Goal: Browse casually

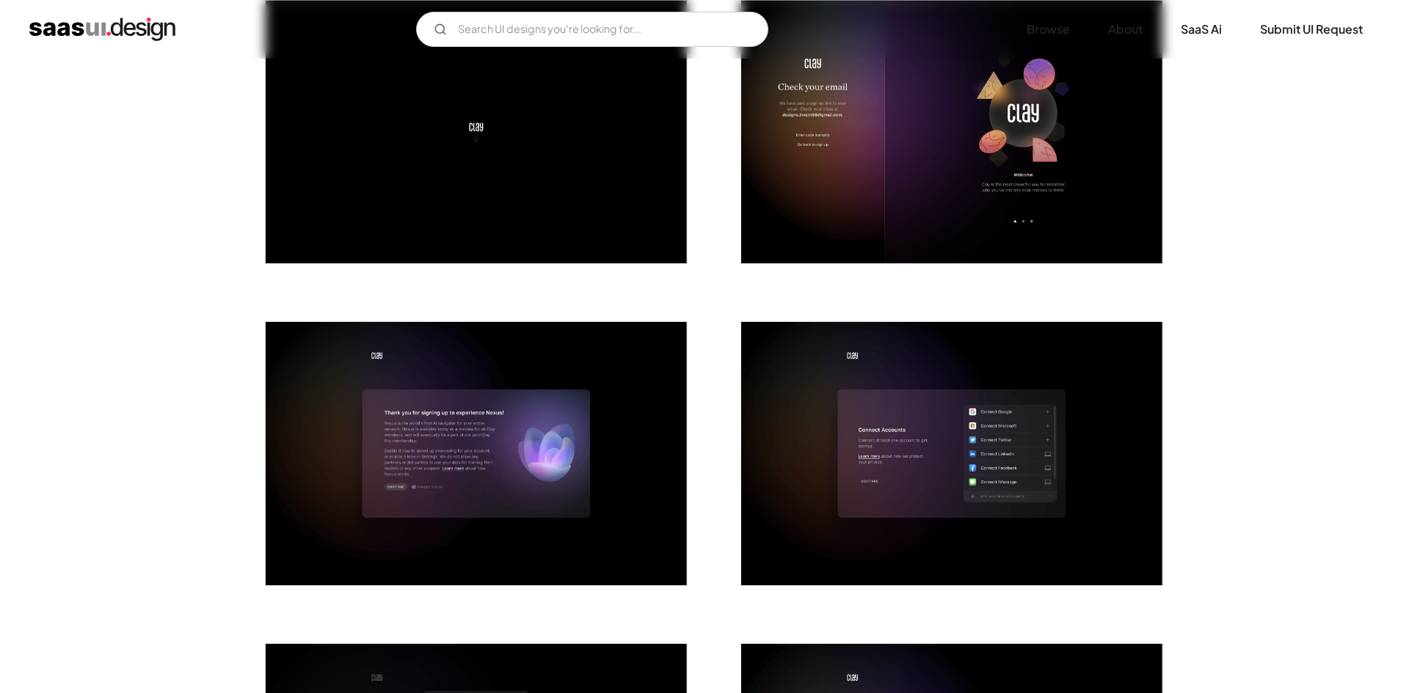
scroll to position [807, 0]
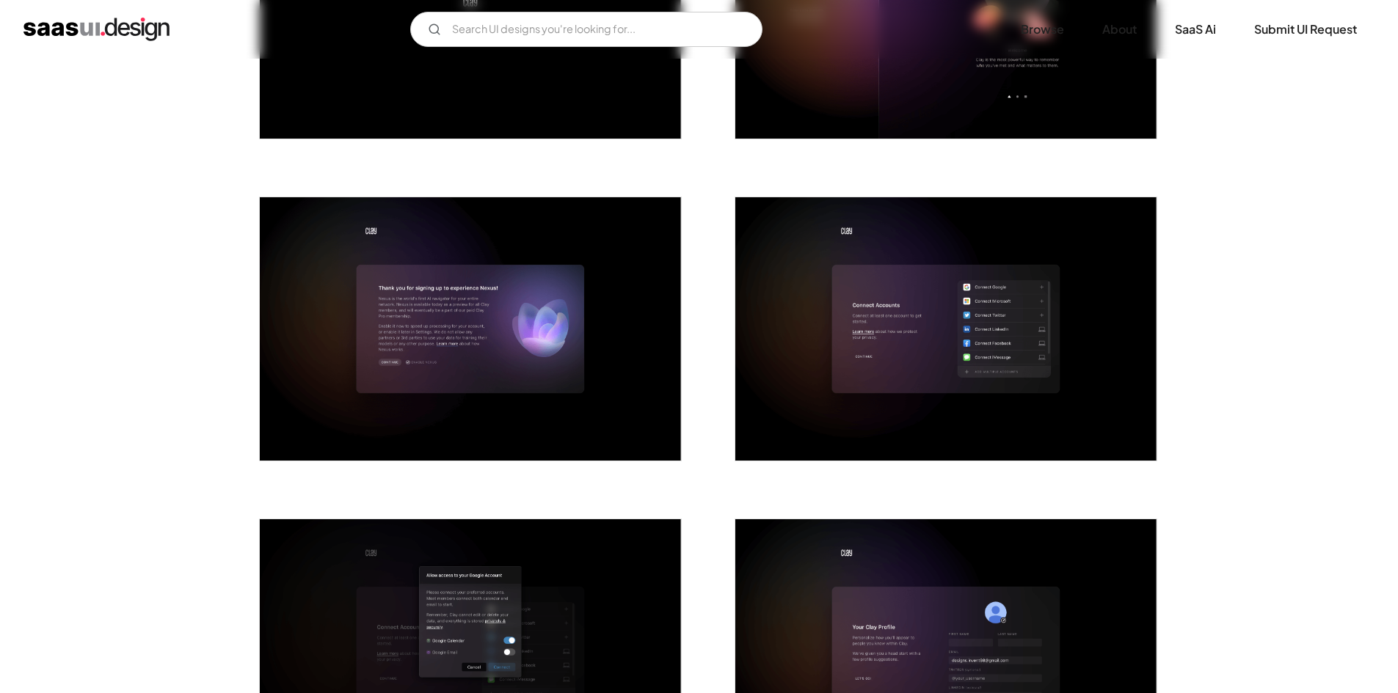
click at [583, 287] on img "open lightbox" at bounding box center [470, 328] width 421 height 263
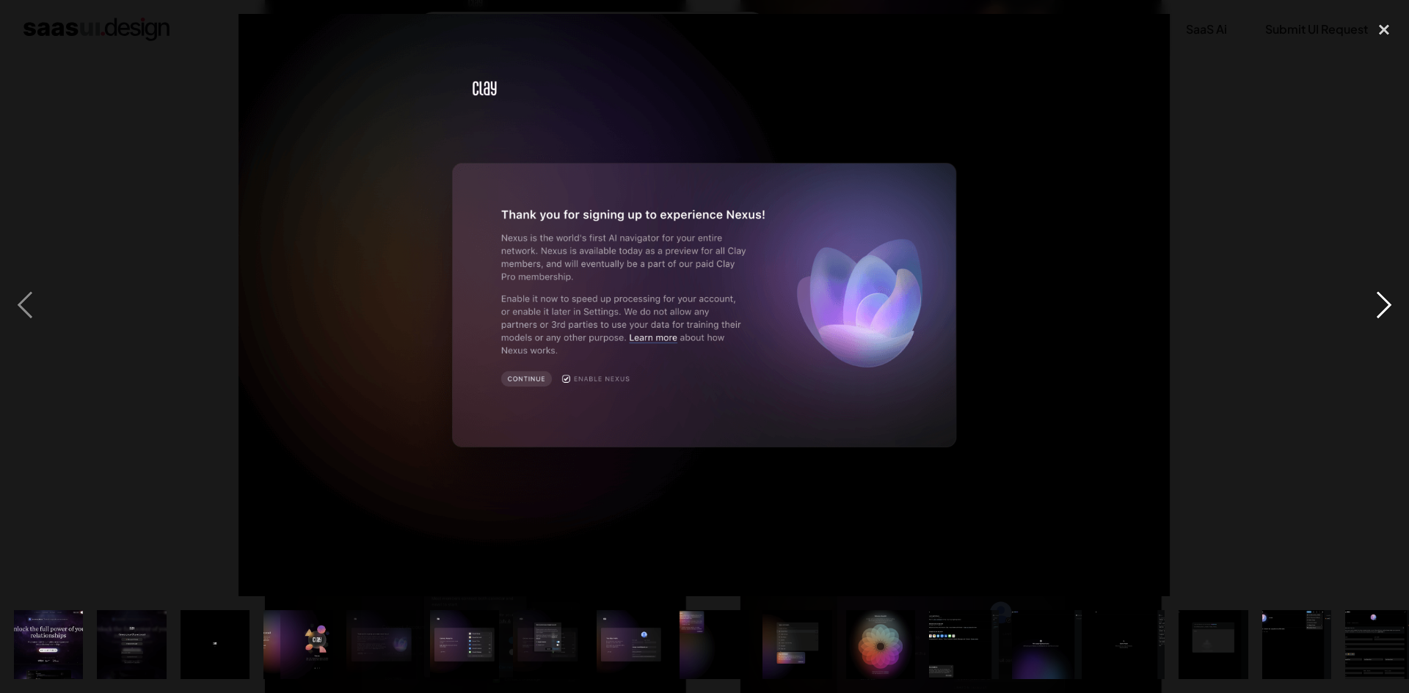
click at [1385, 310] on div "next image" at bounding box center [1384, 305] width 50 height 583
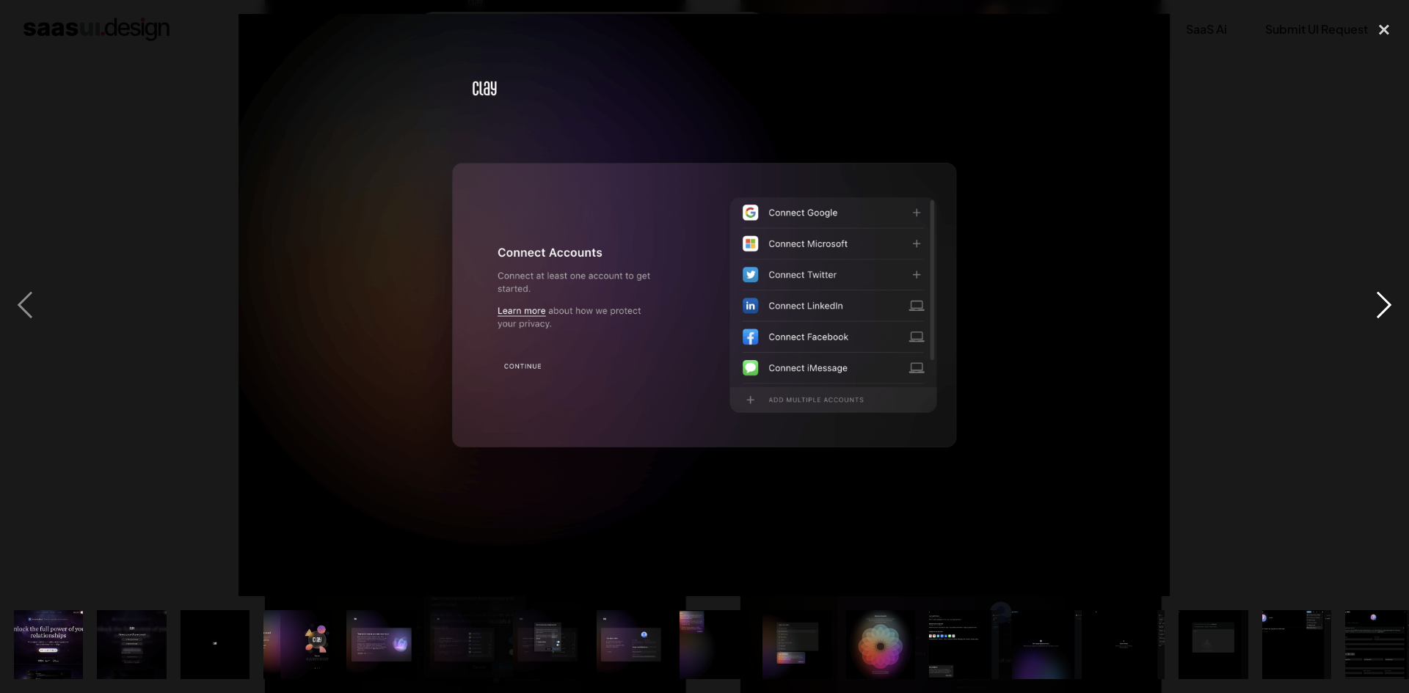
click at [1385, 310] on div "next image" at bounding box center [1384, 305] width 50 height 583
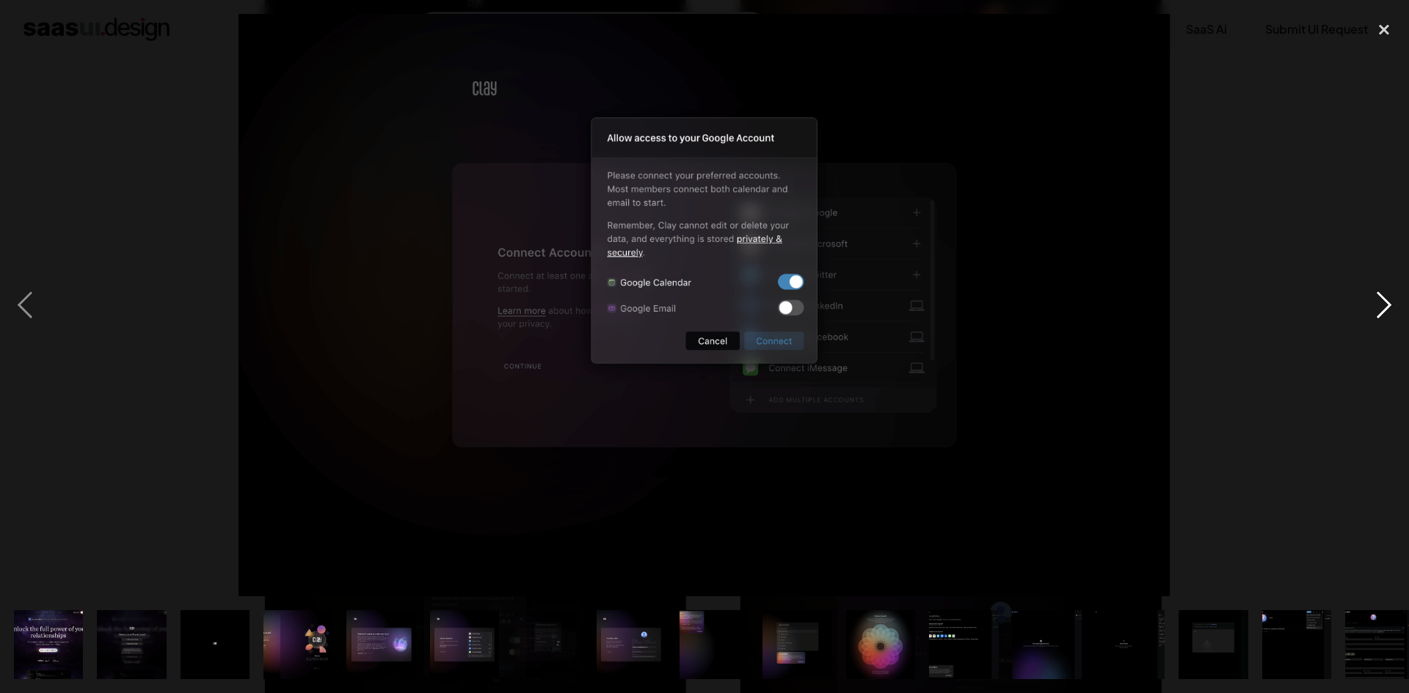
click at [1385, 310] on div "next image" at bounding box center [1384, 305] width 50 height 583
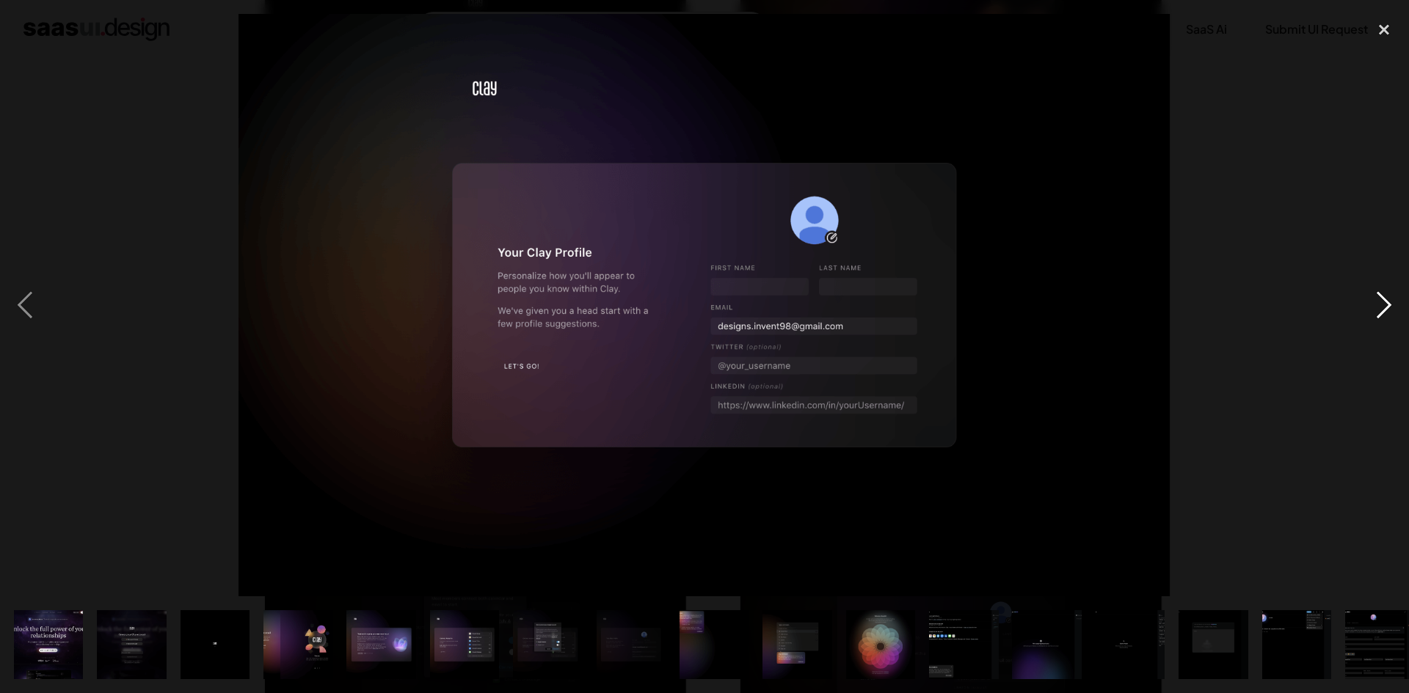
click at [1385, 310] on div "next image" at bounding box center [1384, 305] width 50 height 583
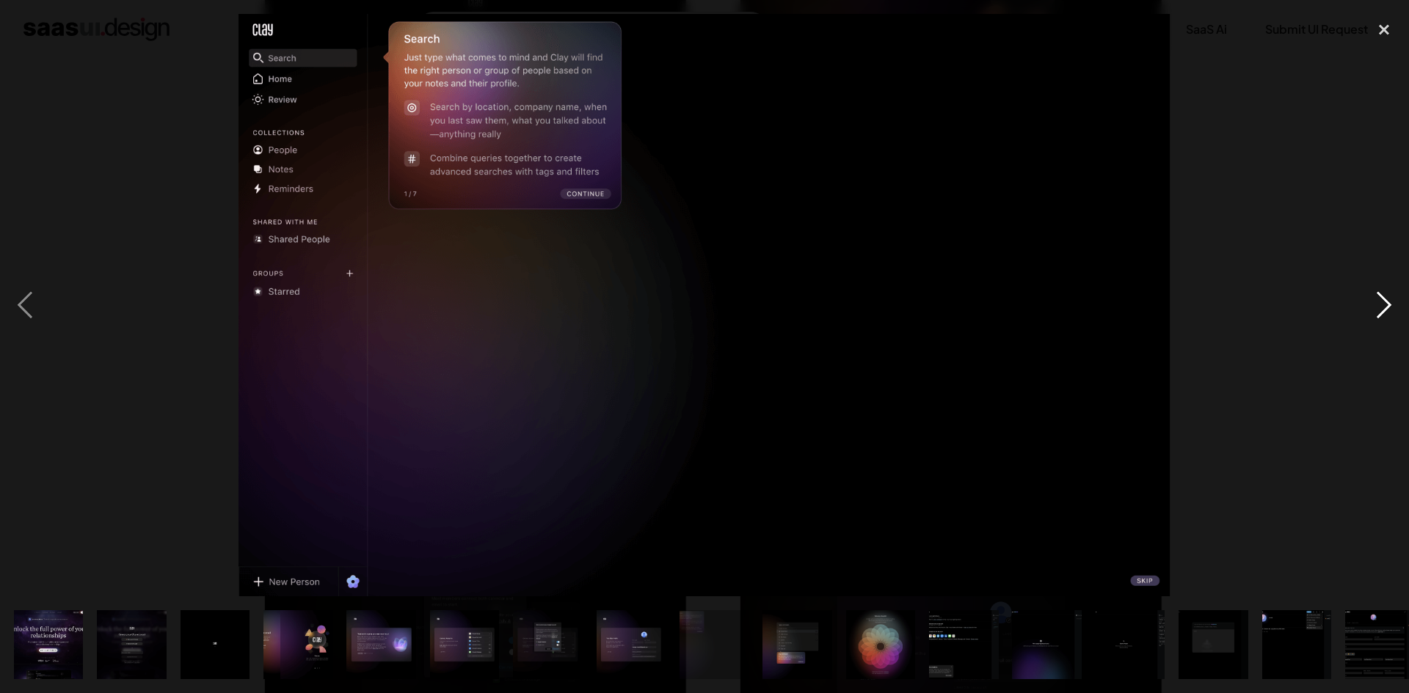
click at [1385, 310] on div "next image" at bounding box center [1384, 305] width 50 height 583
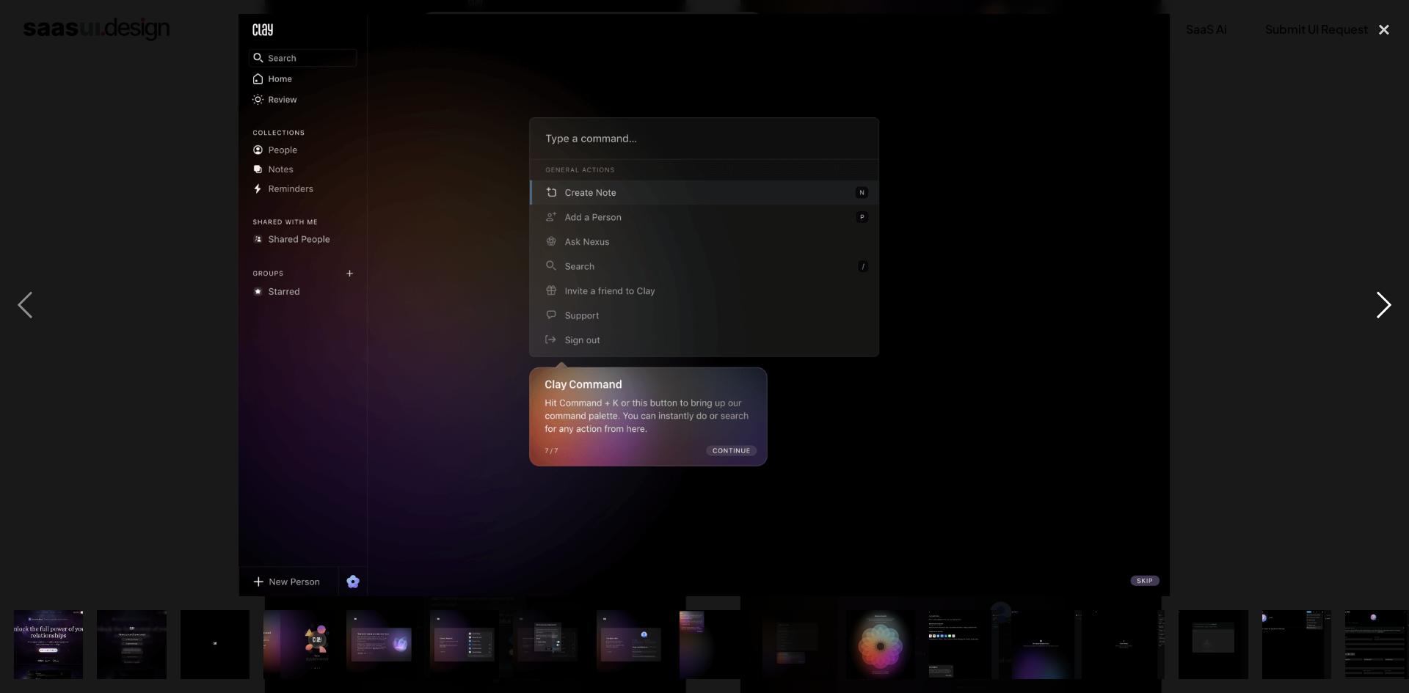
click at [1385, 310] on div "next image" at bounding box center [1384, 305] width 50 height 583
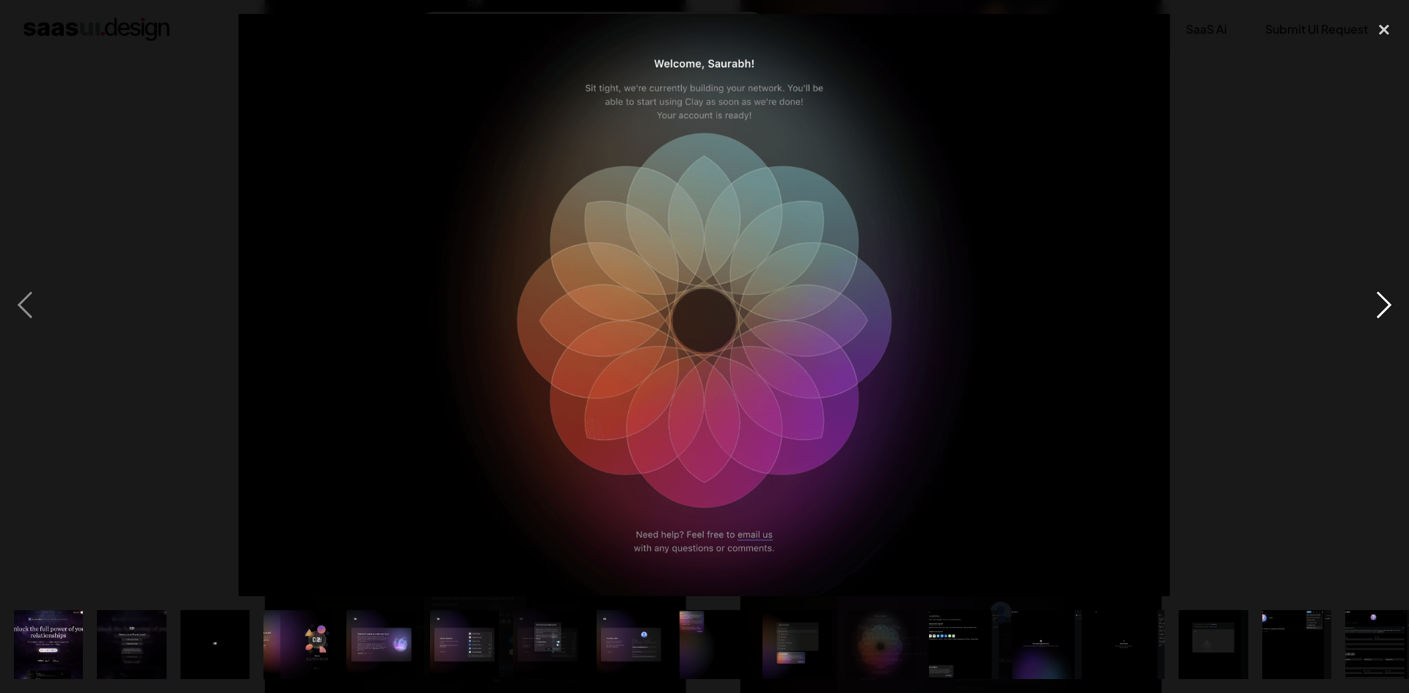
click at [1385, 310] on div "next image" at bounding box center [1384, 305] width 50 height 583
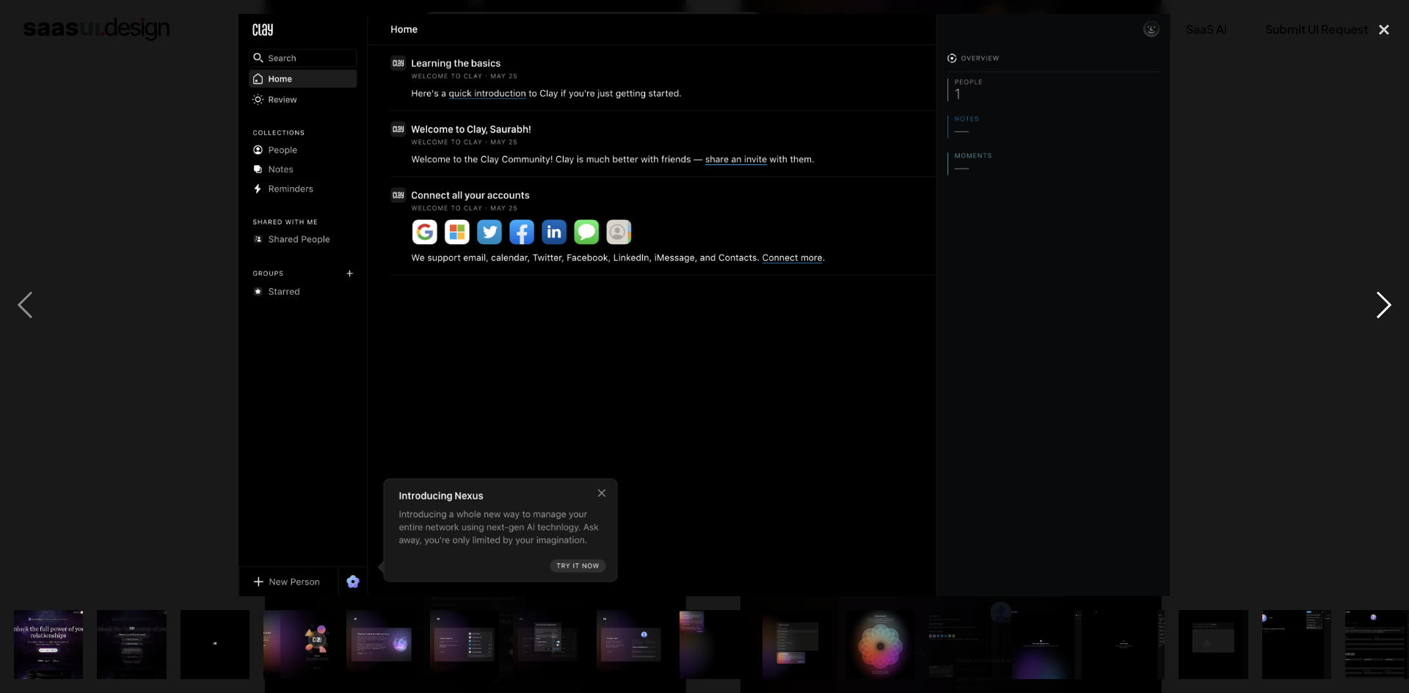
click at [1385, 310] on div "next image" at bounding box center [1384, 305] width 50 height 583
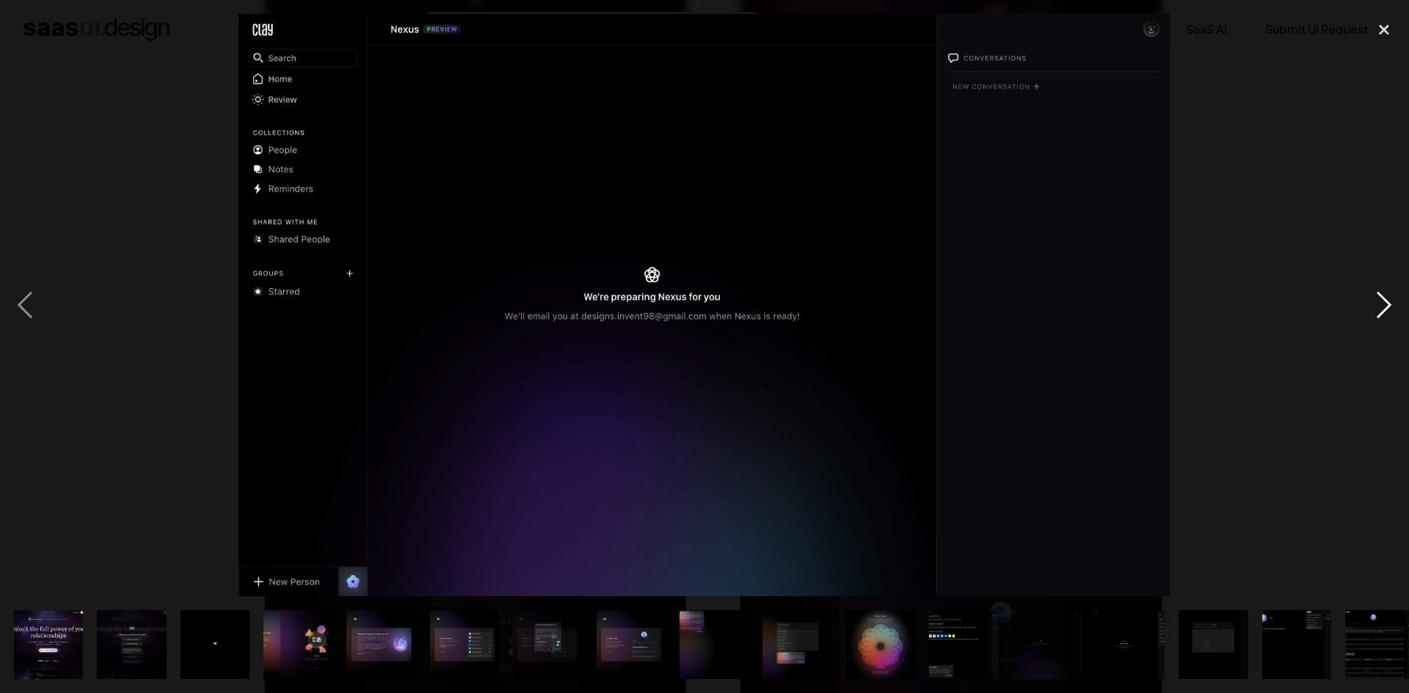
click at [1385, 310] on div "next image" at bounding box center [1384, 305] width 50 height 583
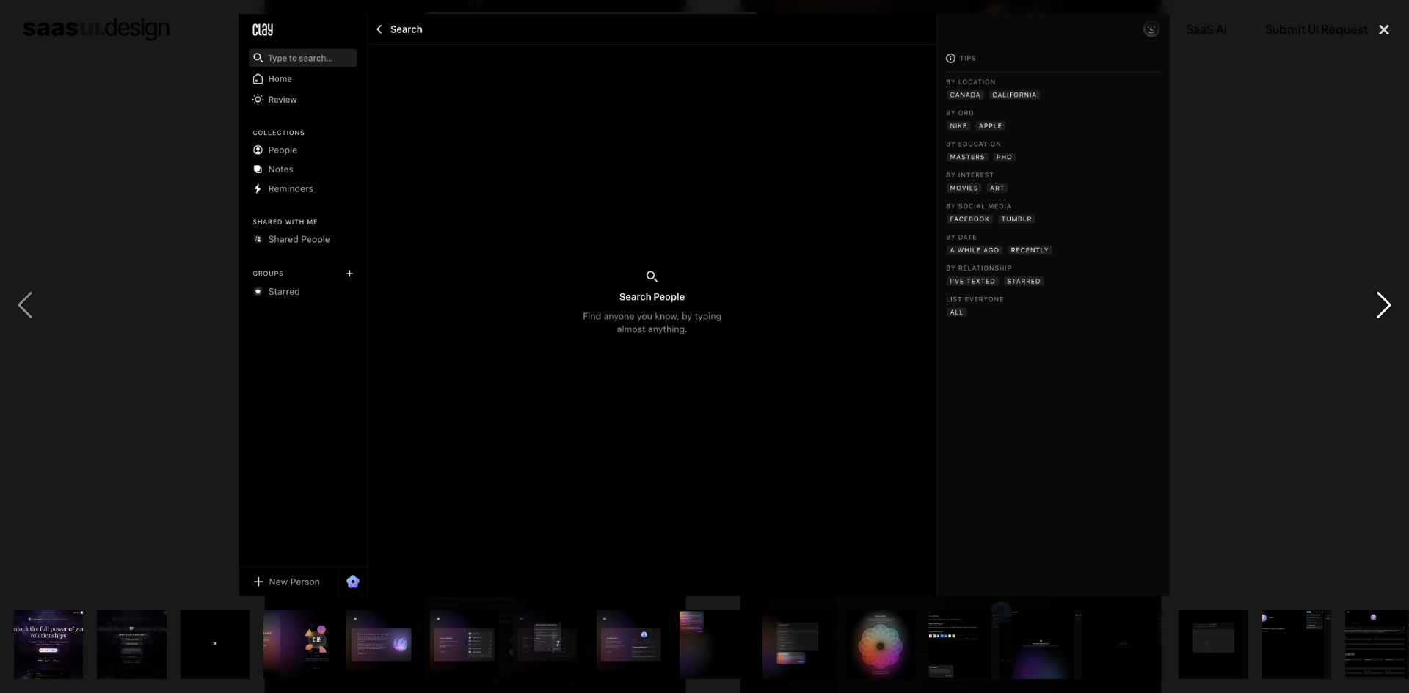
click at [1385, 310] on div "next image" at bounding box center [1384, 305] width 50 height 583
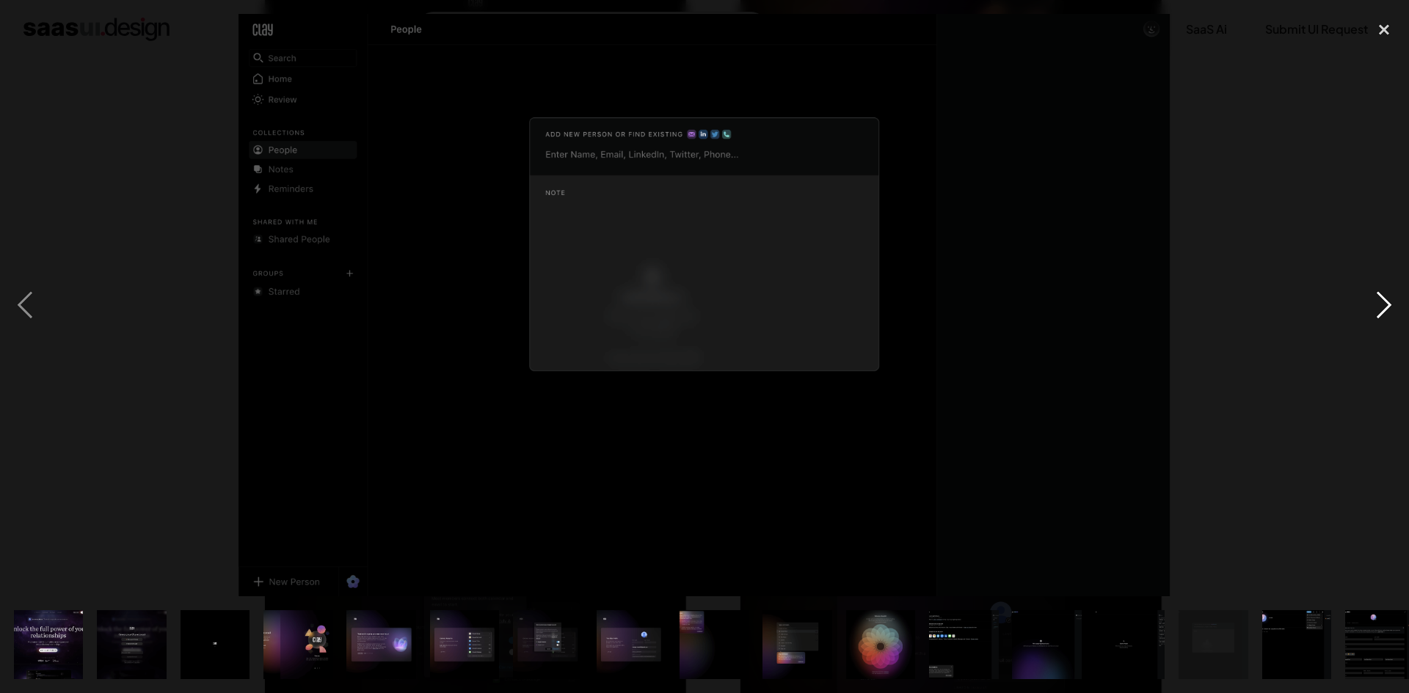
click at [1385, 310] on div "next image" at bounding box center [1384, 305] width 50 height 583
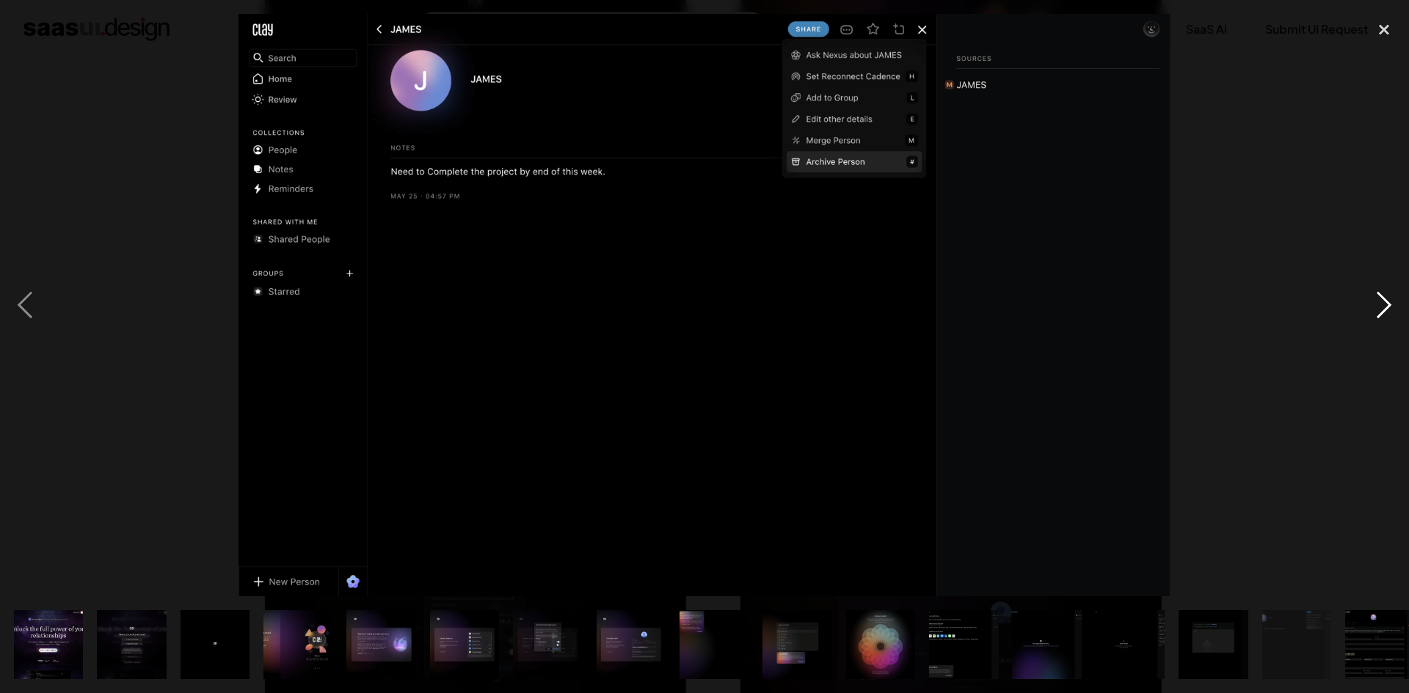
click at [1385, 310] on div "next image" at bounding box center [1384, 305] width 50 height 583
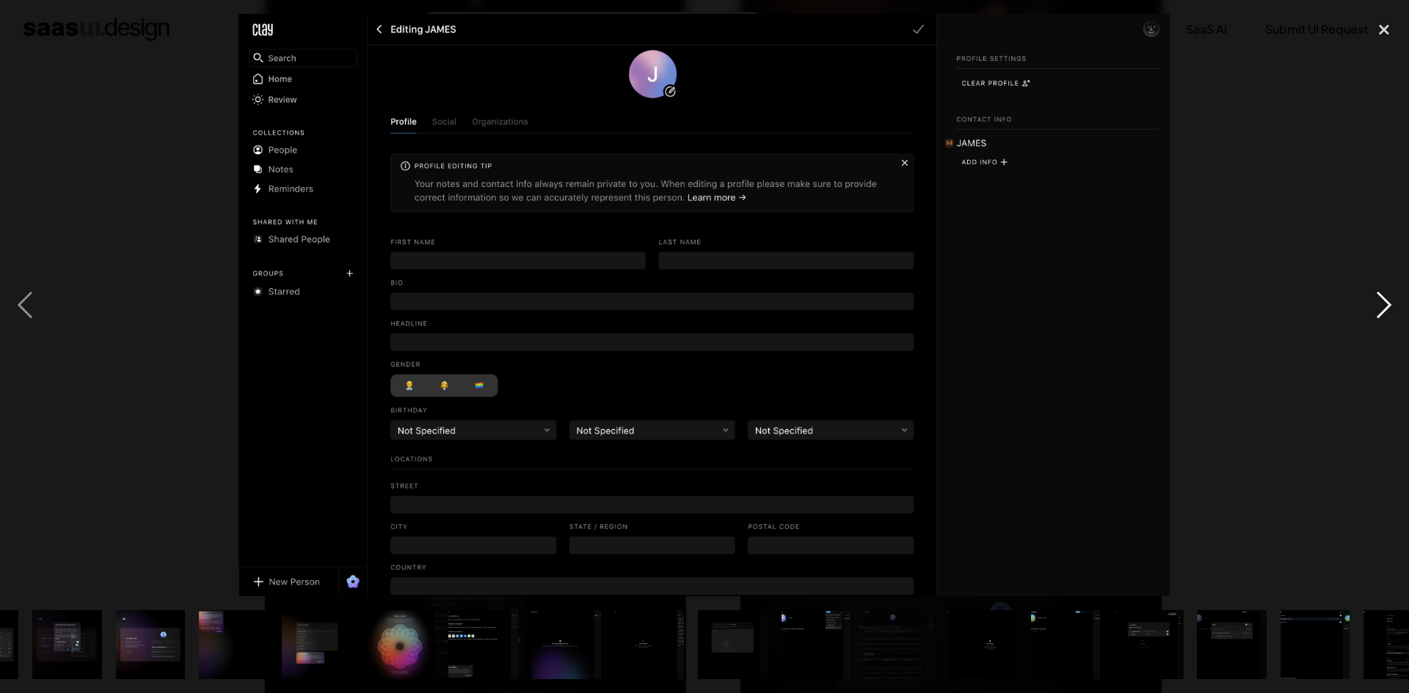
click at [1385, 310] on div "next image" at bounding box center [1384, 305] width 50 height 583
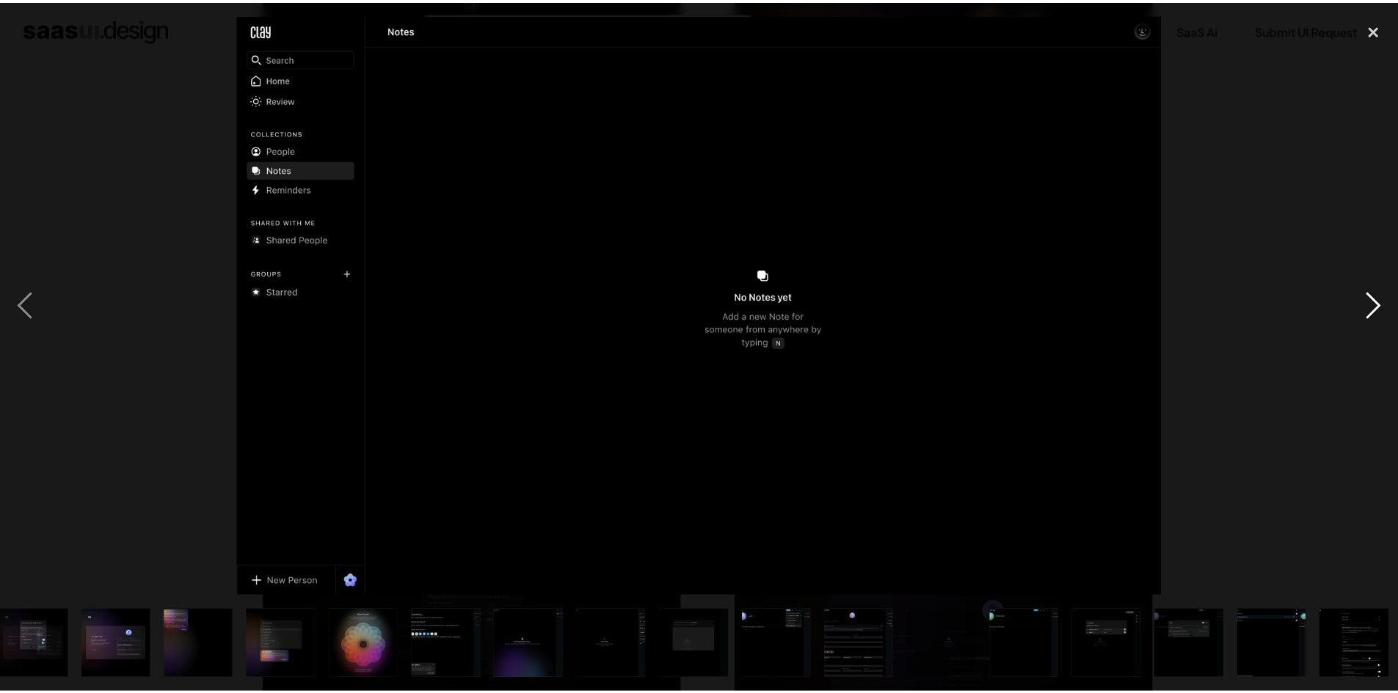
scroll to position [0, 519]
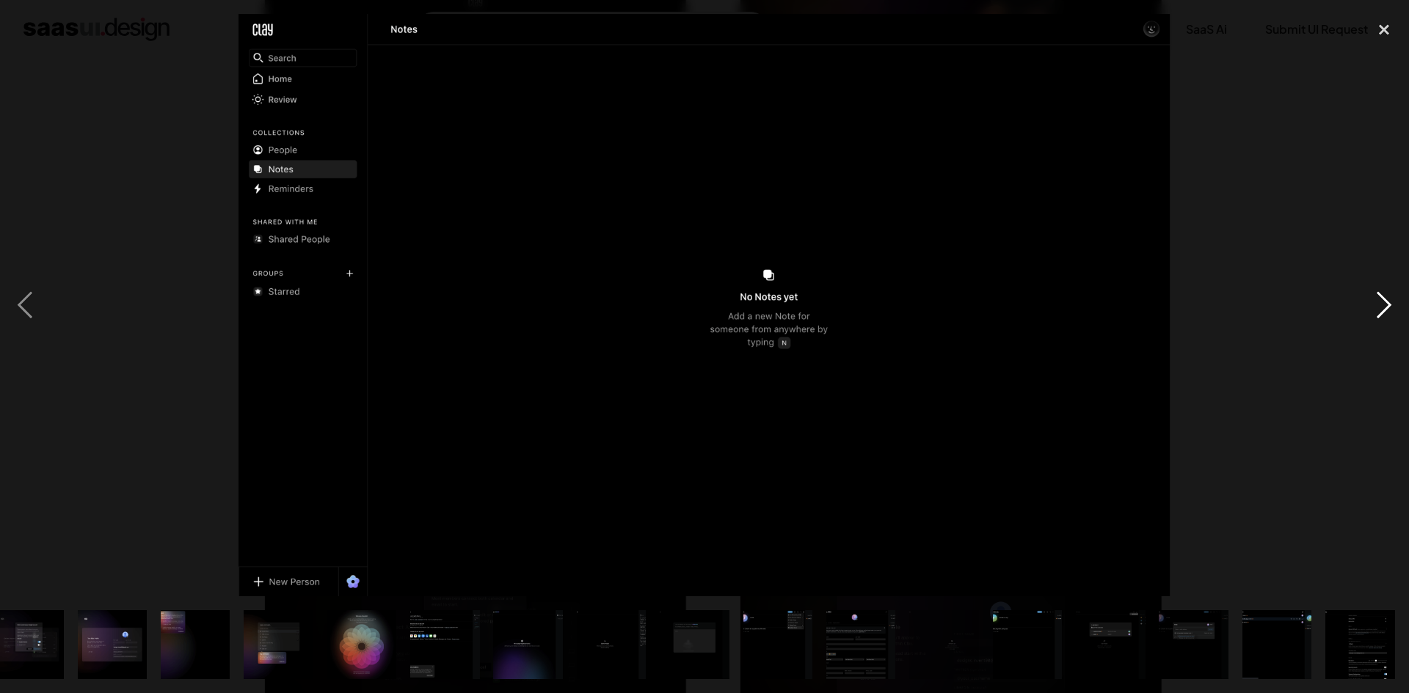
click at [1385, 310] on div "next image" at bounding box center [1384, 305] width 50 height 583
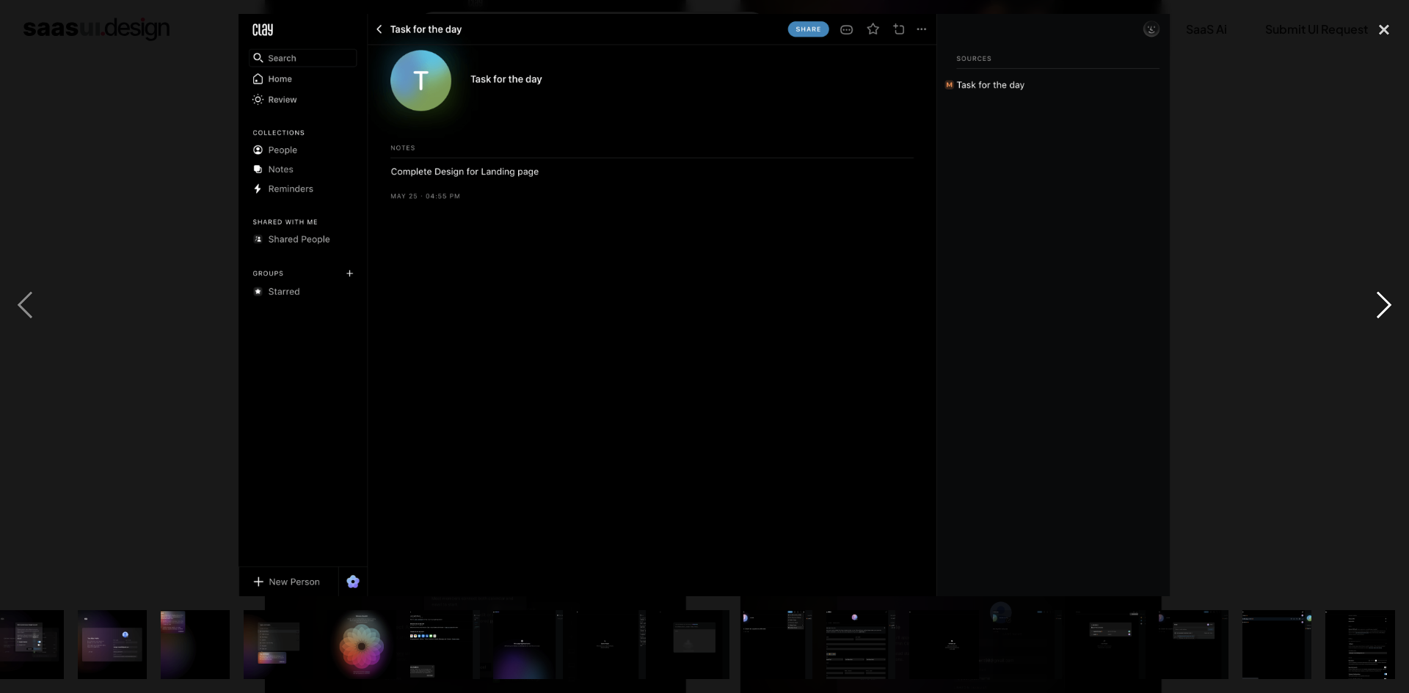
click at [1385, 310] on div "next image" at bounding box center [1384, 305] width 50 height 583
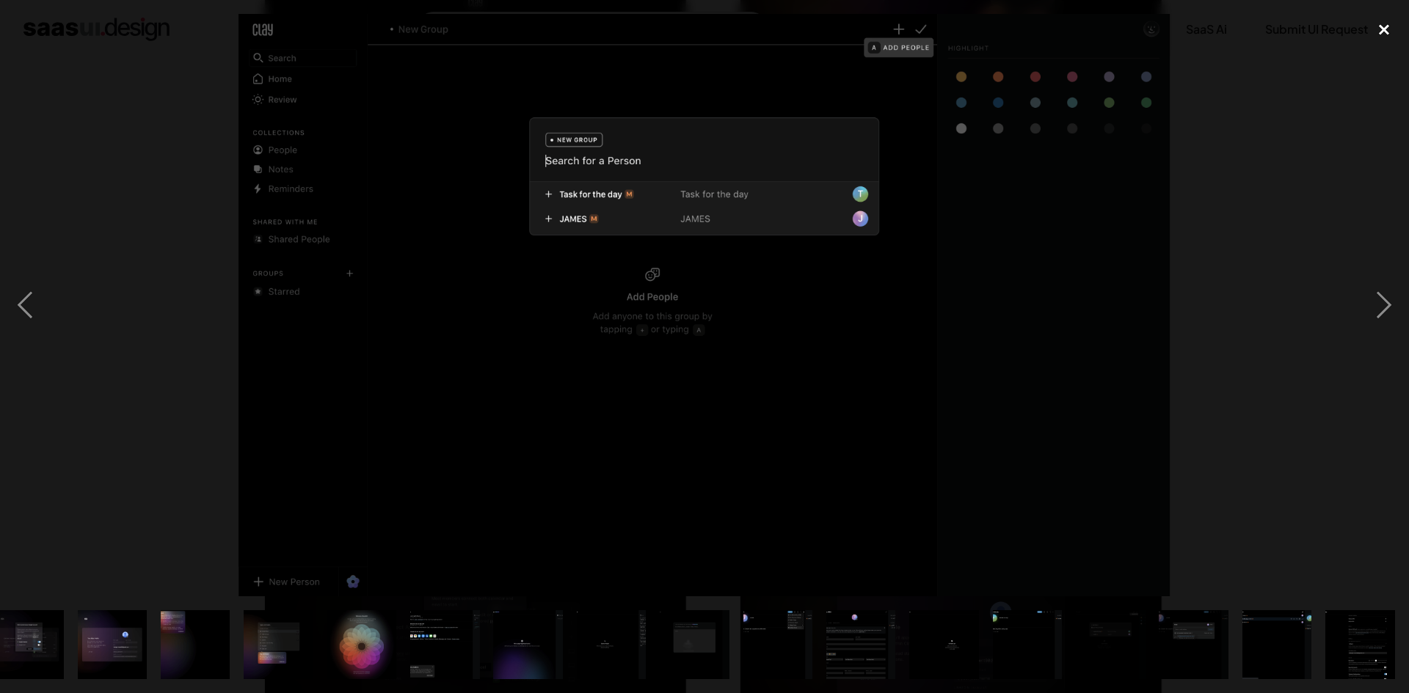
click at [1376, 28] on div "close lightbox" at bounding box center [1384, 30] width 50 height 32
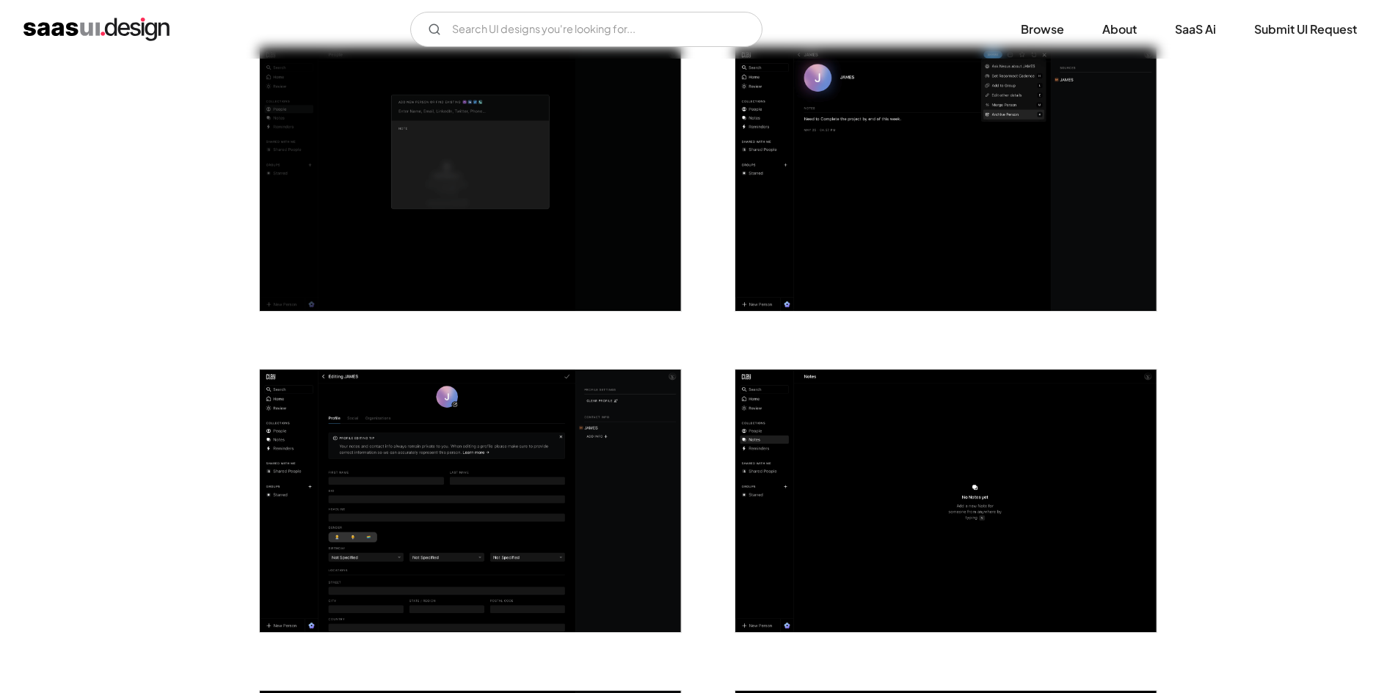
scroll to position [2568, 0]
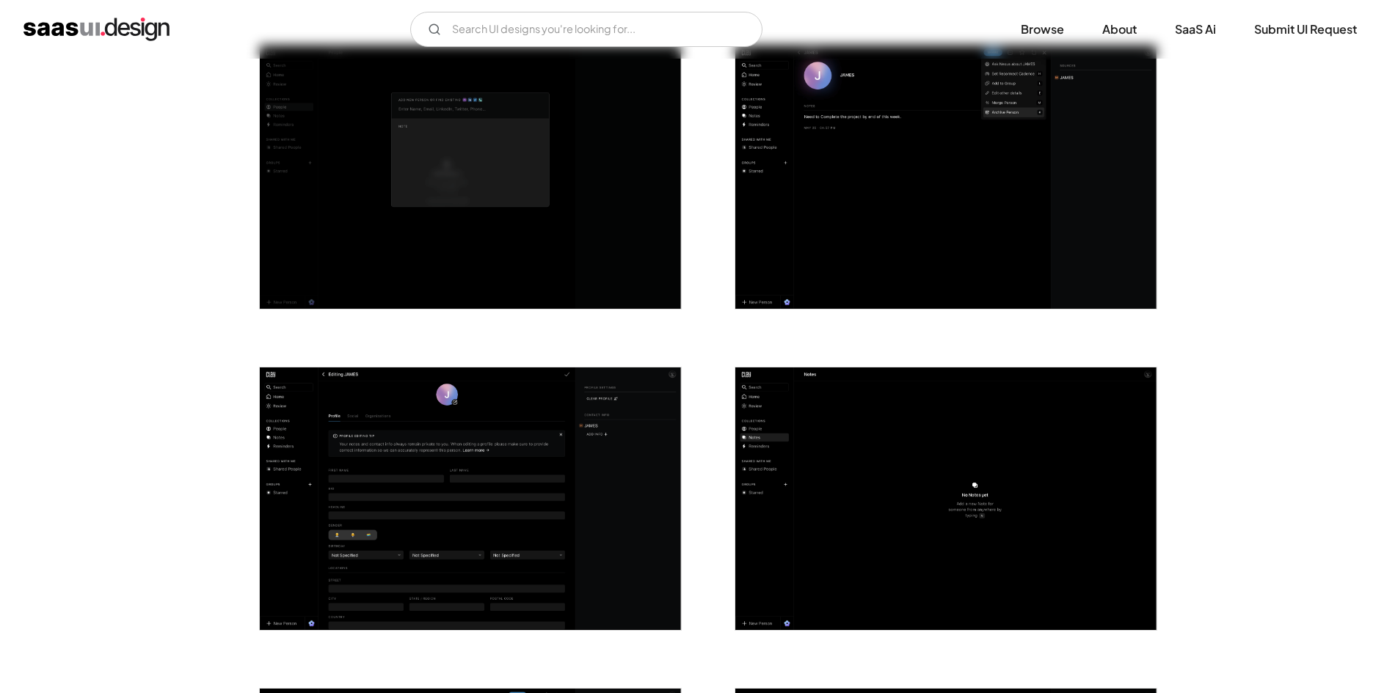
click at [500, 393] on img "open lightbox" at bounding box center [470, 499] width 421 height 263
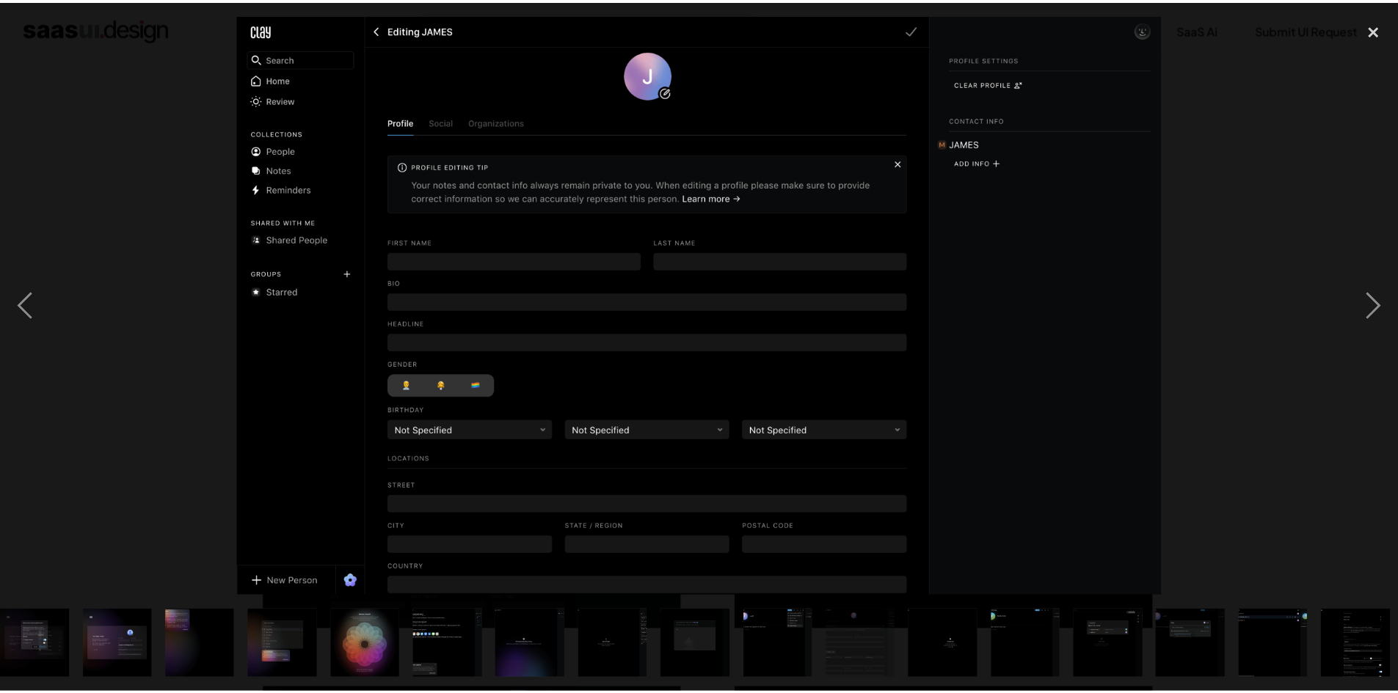
scroll to position [0, 519]
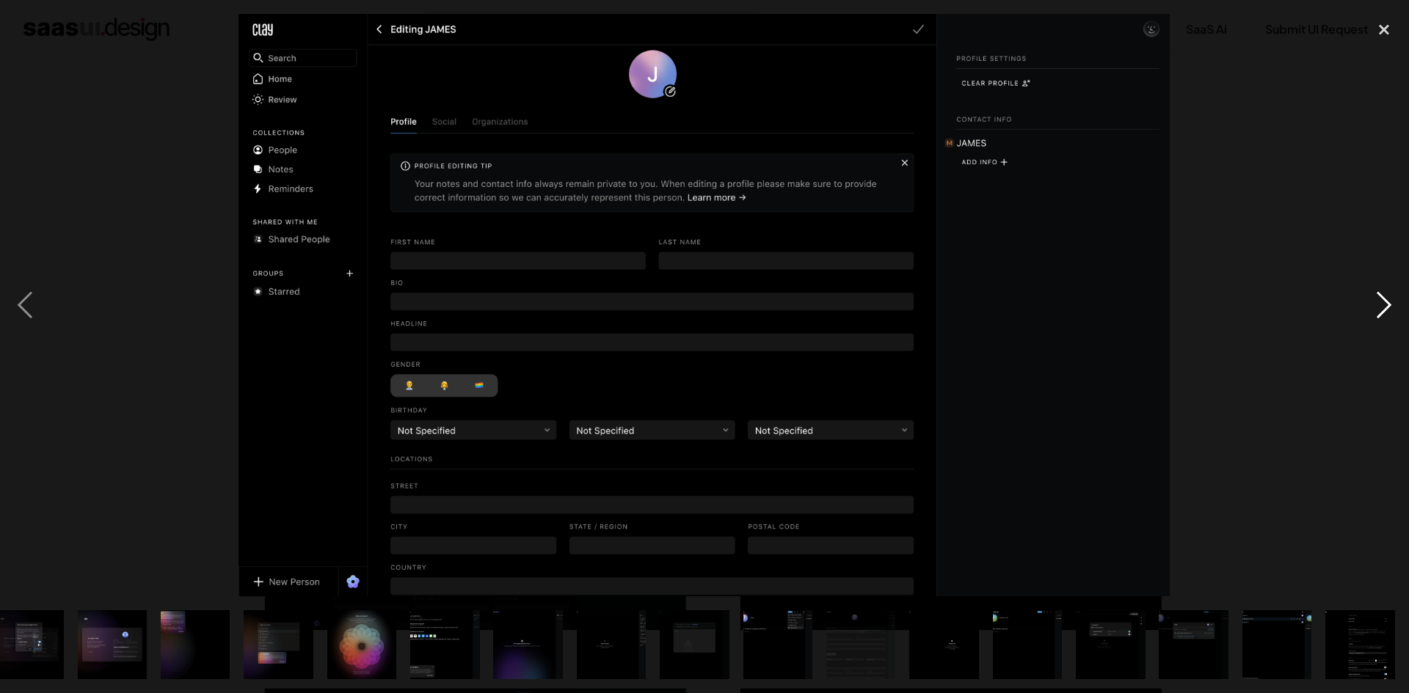
click at [1373, 300] on div "next image" at bounding box center [1384, 305] width 50 height 583
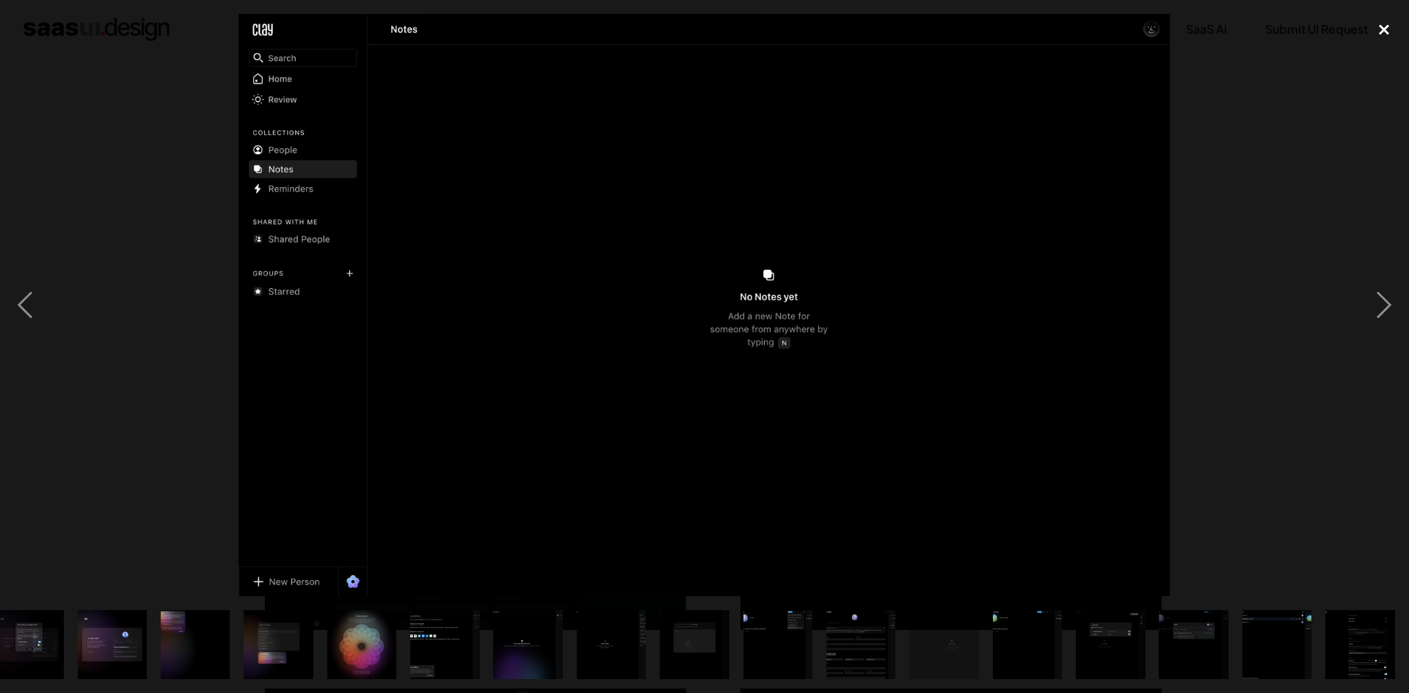
click at [1384, 37] on div "close lightbox" at bounding box center [1384, 30] width 50 height 32
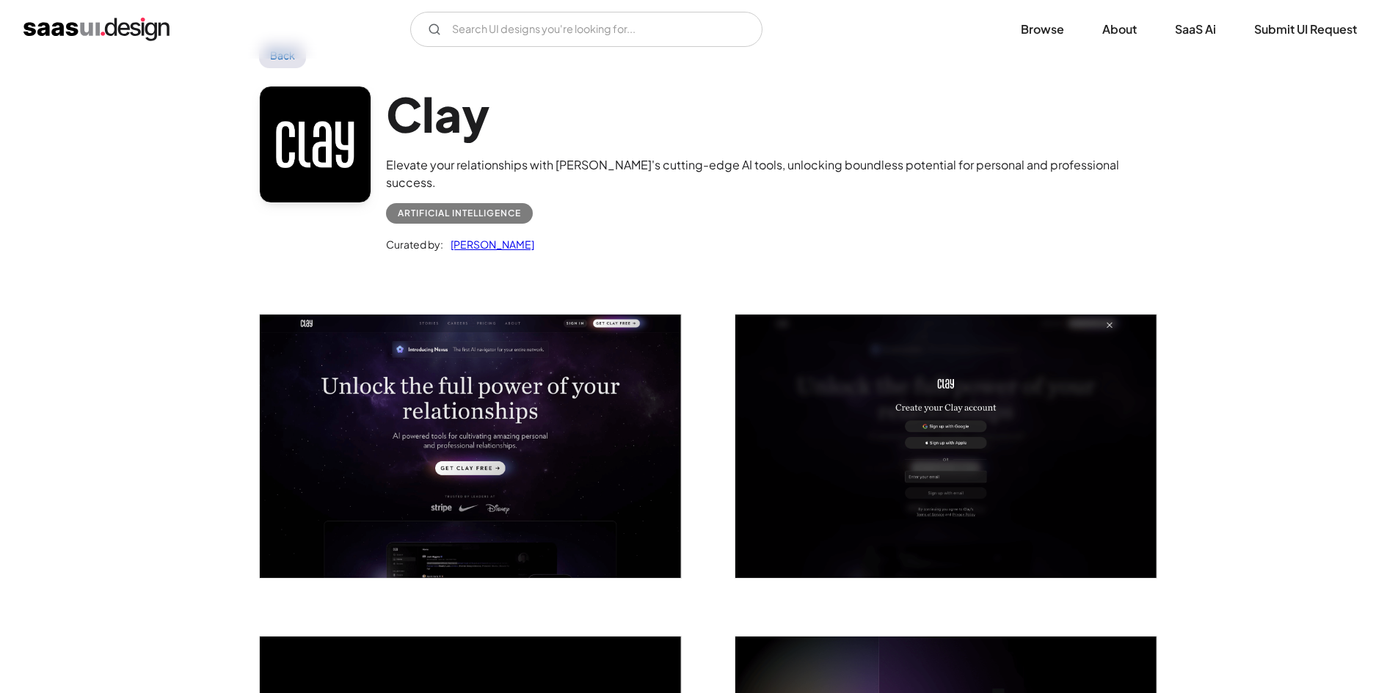
scroll to position [0, 0]
